Goal: Task Accomplishment & Management: Use online tool/utility

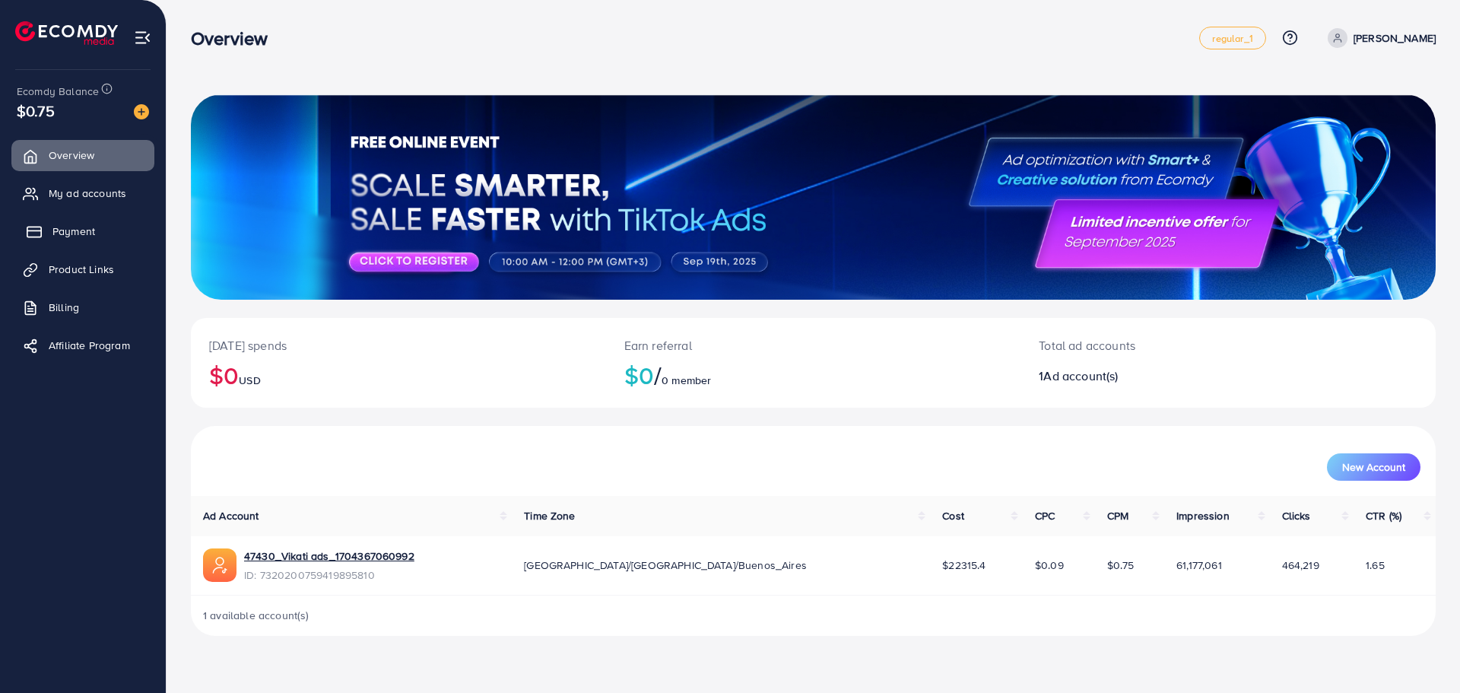
click at [106, 227] on link "Payment" at bounding box center [82, 231] width 143 height 30
